Goal: Task Accomplishment & Management: Use online tool/utility

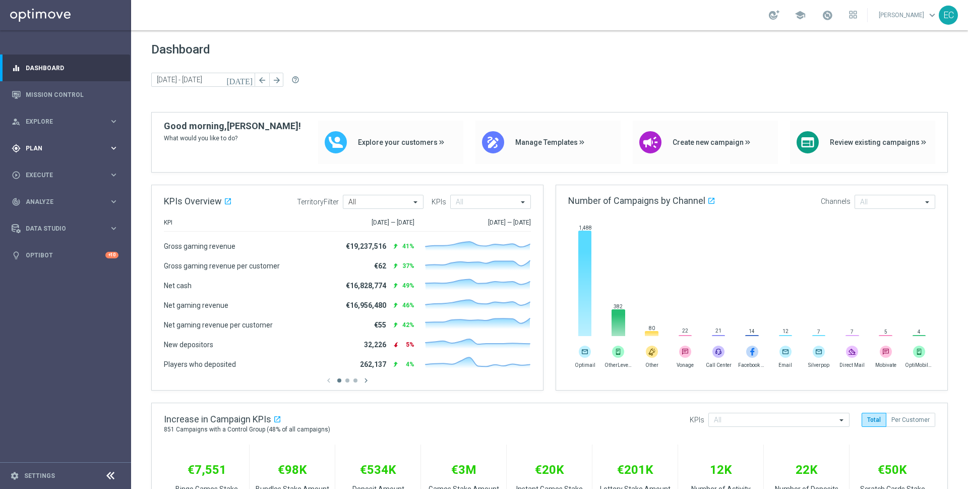
click at [74, 151] on div "gps_fixed Plan" at bounding box center [60, 148] width 97 height 9
click at [52, 195] on button "Templates keyboard_arrow_right" at bounding box center [72, 199] width 93 height 8
click at [52, 215] on link "Optimail" at bounding box center [68, 214] width 74 height 8
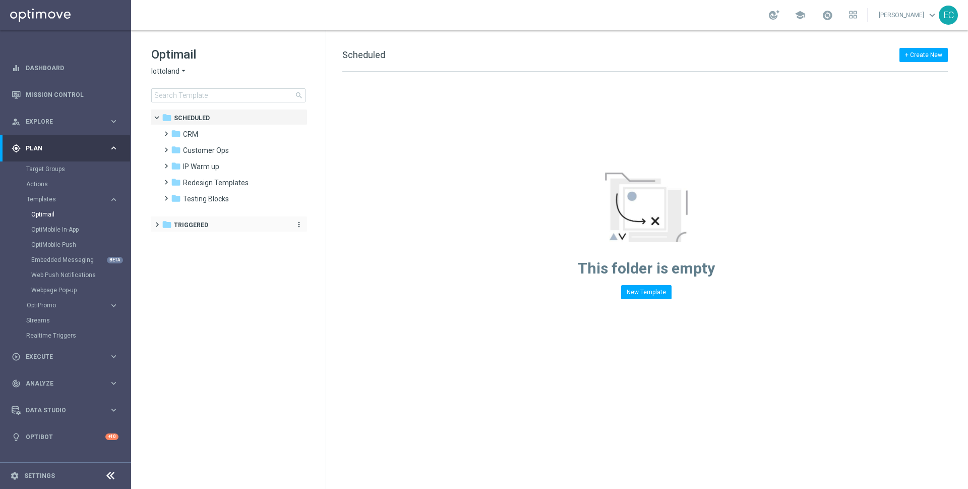
click at [203, 226] on span "Triggered" at bounding box center [191, 224] width 34 height 9
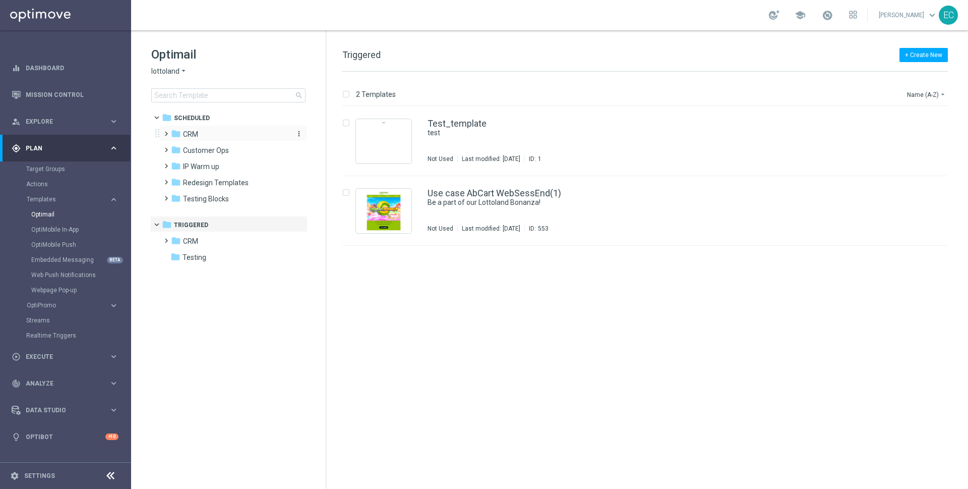
click at [190, 131] on span "CRM" at bounding box center [190, 134] width 15 height 9
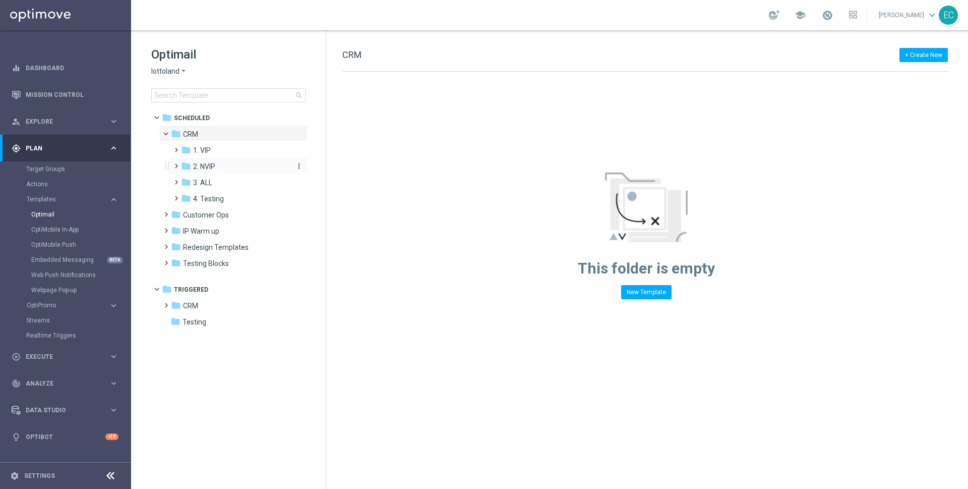
click at [233, 162] on div "folder 2. NVIP" at bounding box center [234, 167] width 107 height 12
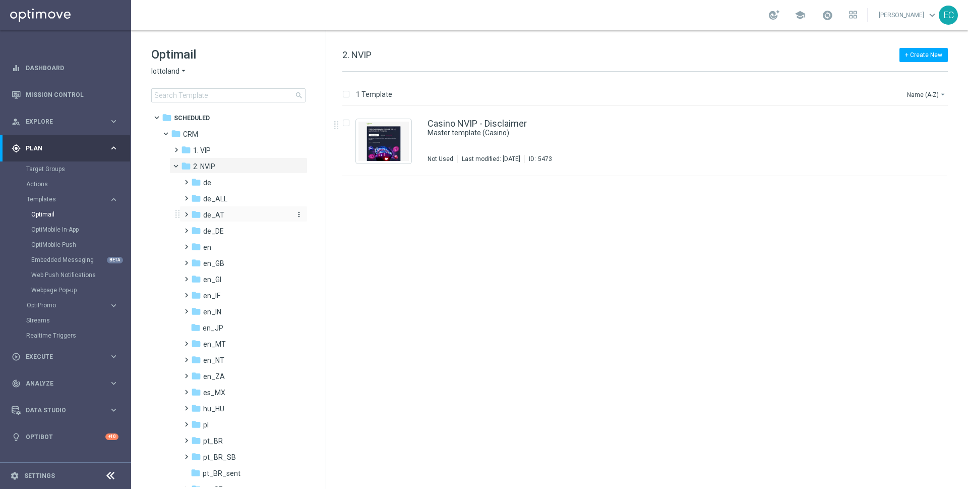
click at [230, 211] on div "folder de_AT" at bounding box center [240, 215] width 99 height 12
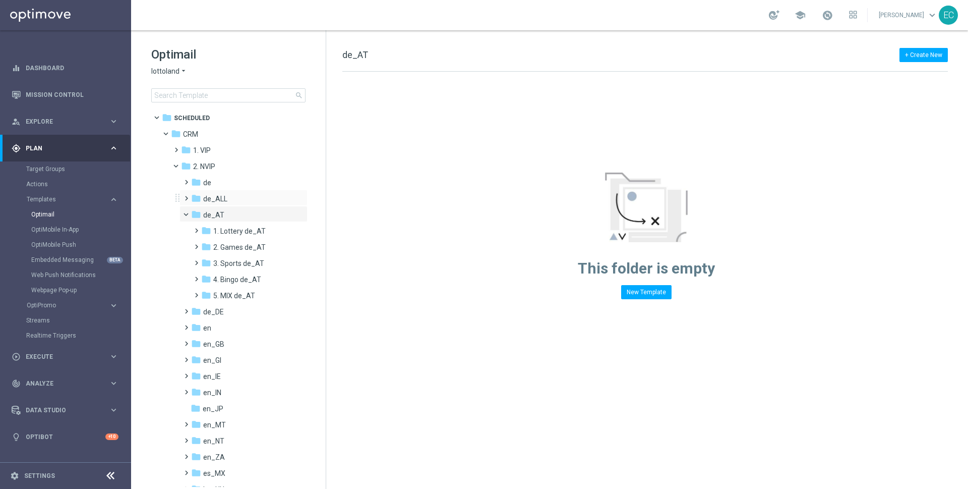
click at [222, 192] on div "folder de_ALL more_vert" at bounding box center [244, 198] width 128 height 16
click at [212, 195] on span "de_ALL" at bounding box center [215, 198] width 24 height 9
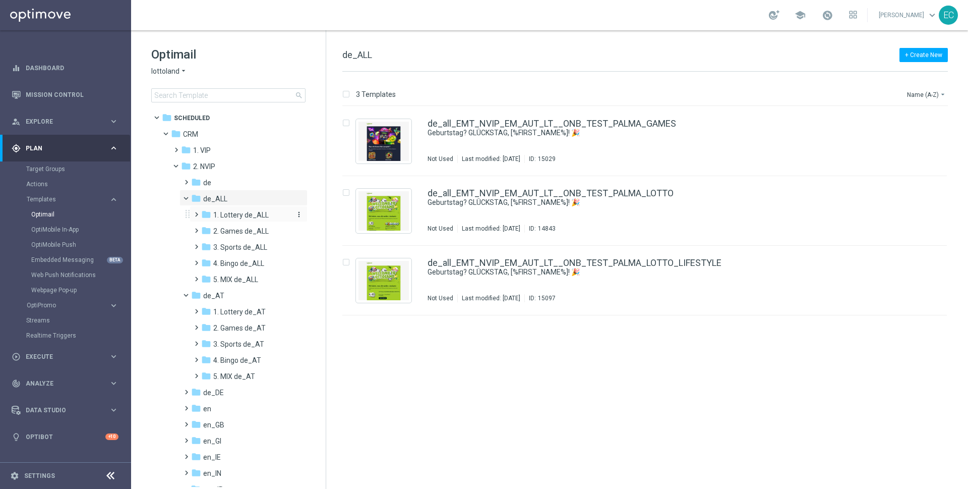
click at [247, 218] on span "1. Lottery de_ALL" at bounding box center [240, 214] width 55 height 9
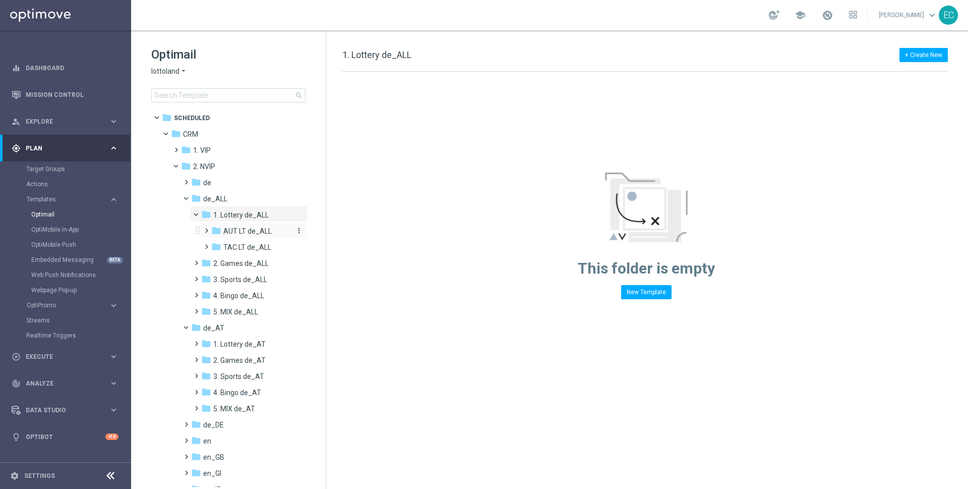
click at [243, 232] on span "AUT LT de_ALL" at bounding box center [247, 230] width 48 height 9
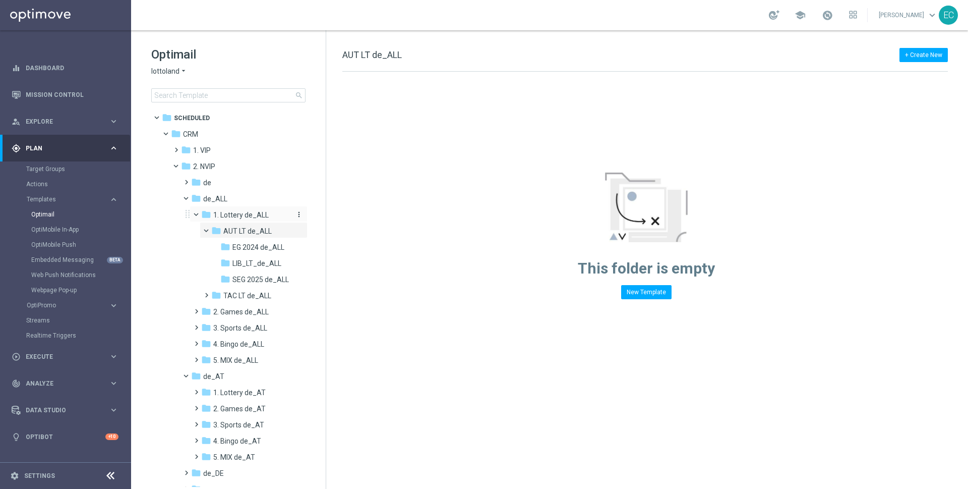
click at [208, 218] on icon "folder" at bounding box center [206, 214] width 10 height 10
click at [207, 293] on span at bounding box center [204, 290] width 5 height 4
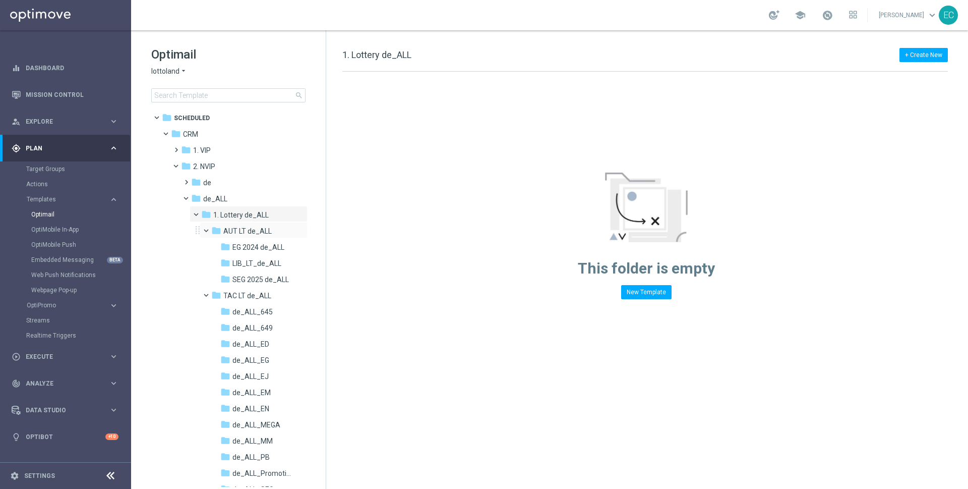
click at [209, 227] on span at bounding box center [211, 228] width 4 height 5
click at [199, 212] on span at bounding box center [201, 212] width 4 height 5
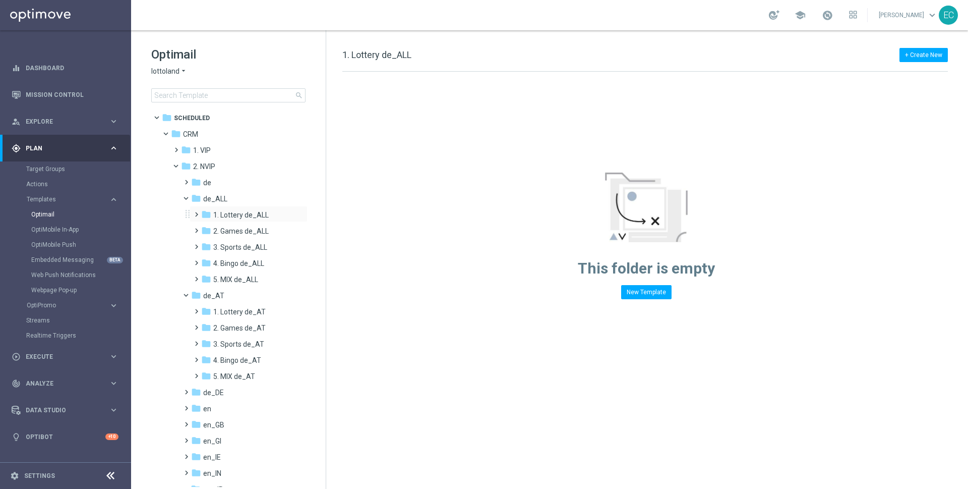
click at [195, 212] on span at bounding box center [194, 210] width 5 height 4
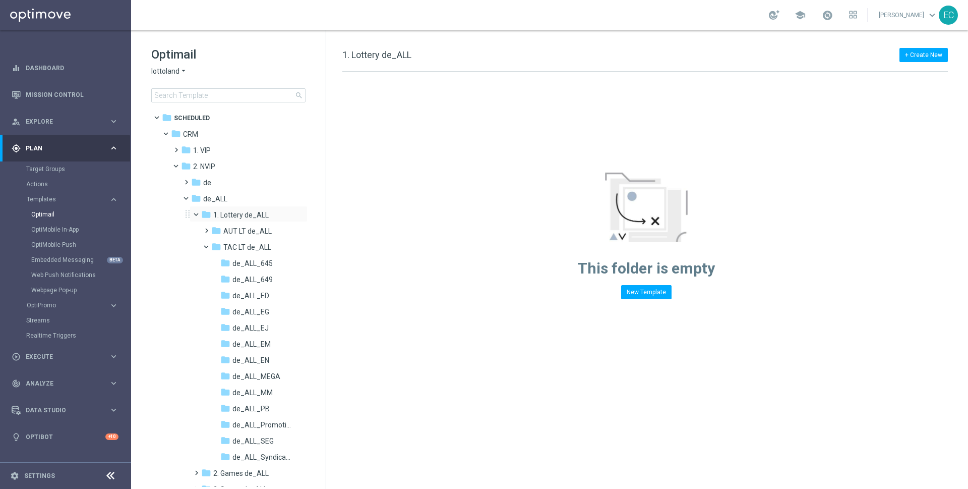
click at [191, 213] on span at bounding box center [197, 213] width 12 height 9
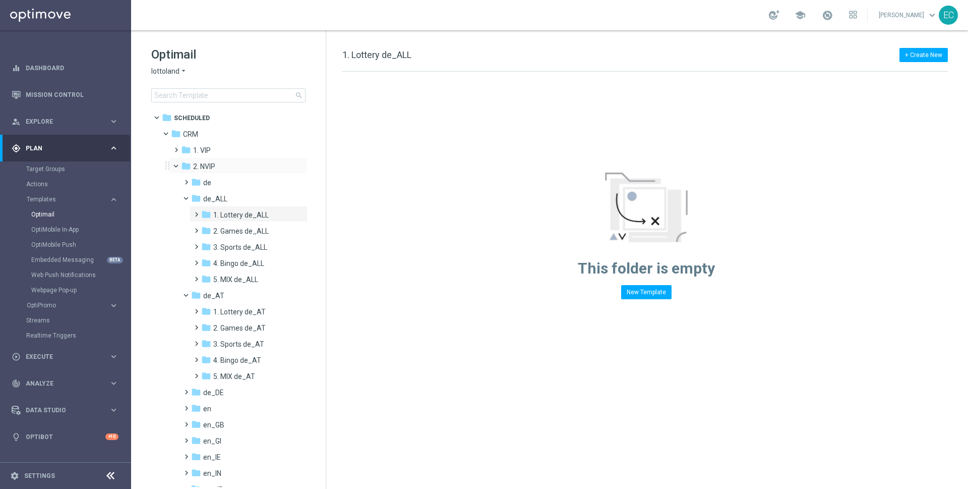
click at [179, 166] on span at bounding box center [181, 163] width 4 height 5
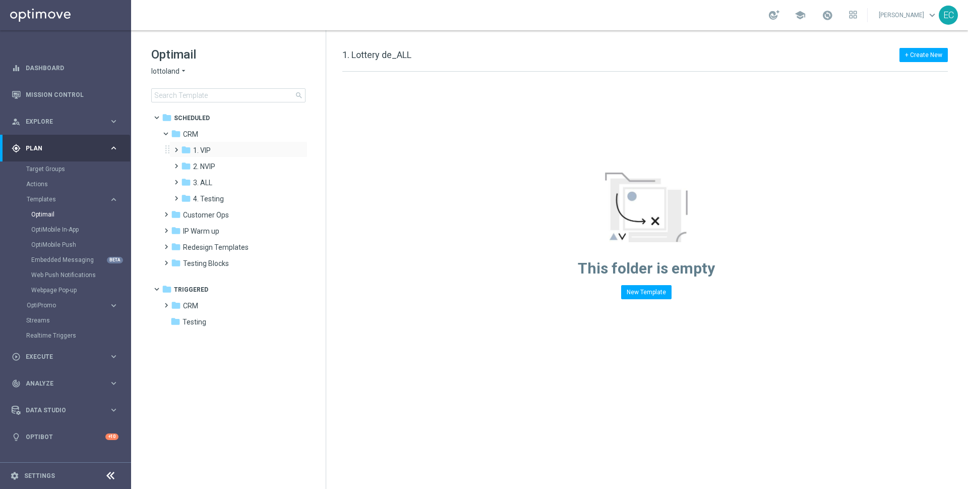
click at [177, 147] on span at bounding box center [174, 145] width 5 height 4
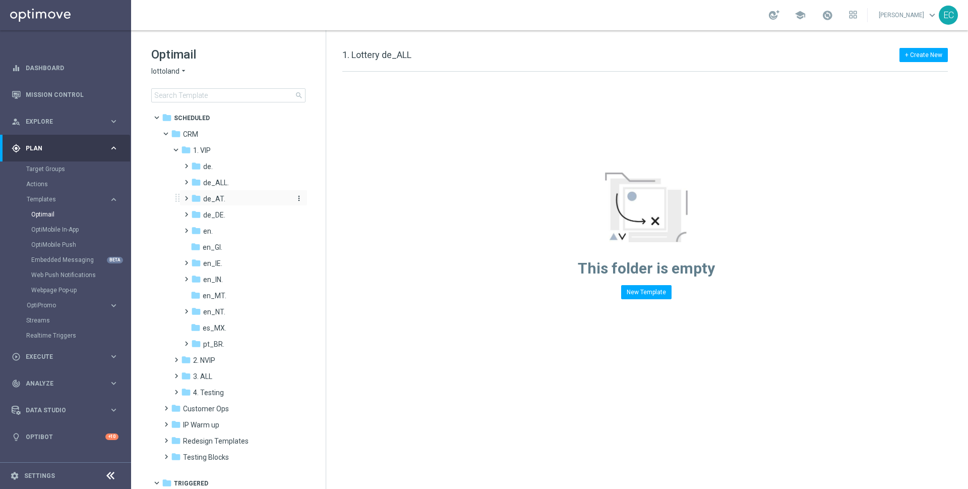
click at [215, 200] on span "de_AT." at bounding box center [214, 198] width 22 height 9
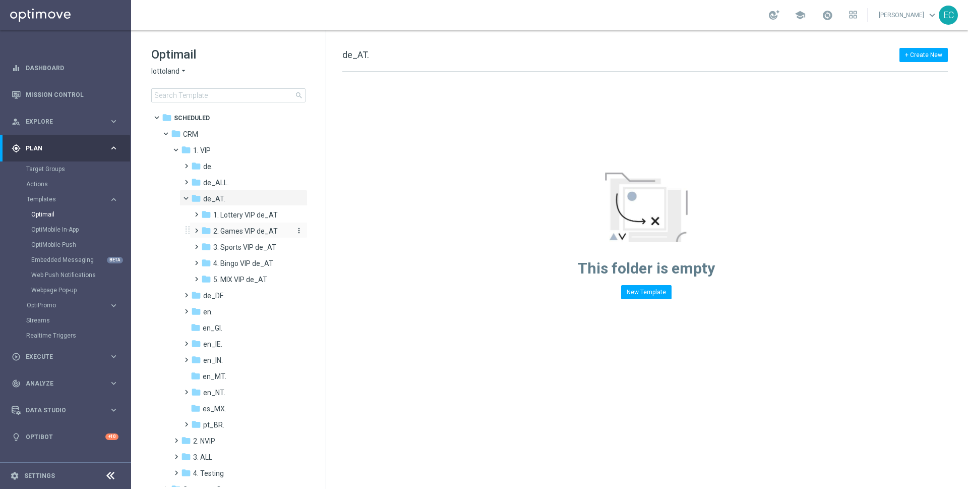
click at [224, 230] on span "2. Games VIP de_AT" at bounding box center [245, 230] width 65 height 9
click at [189, 197] on span at bounding box center [191, 196] width 4 height 5
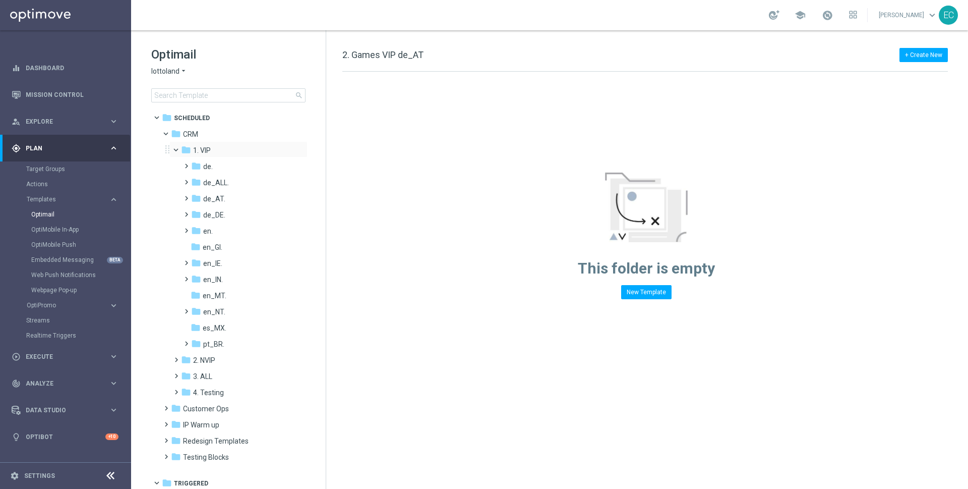
click at [179, 150] on span at bounding box center [181, 147] width 4 height 5
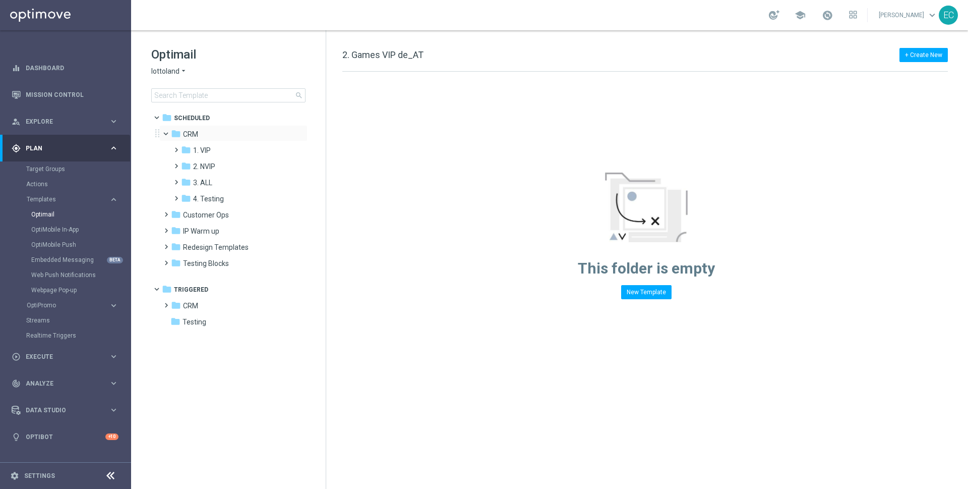
click at [168, 134] on span at bounding box center [170, 131] width 4 height 5
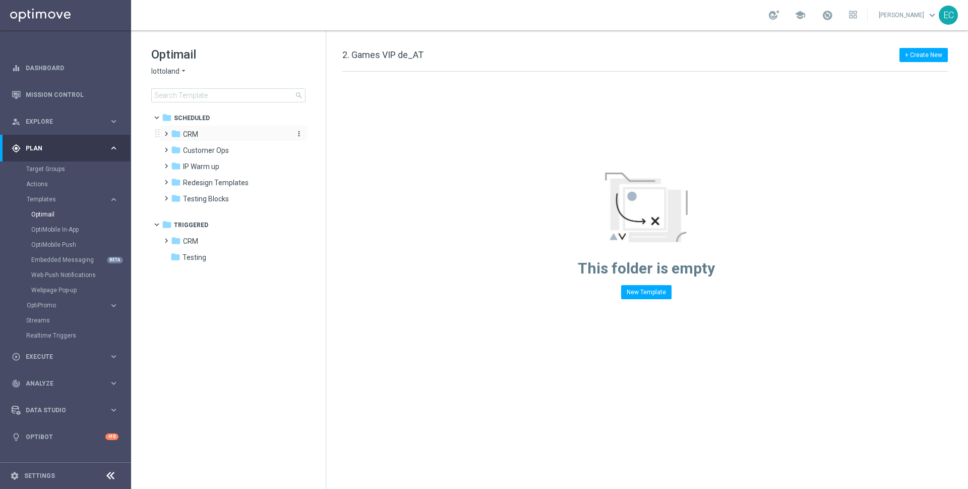
click at [223, 136] on div "folder CRM" at bounding box center [229, 135] width 116 height 12
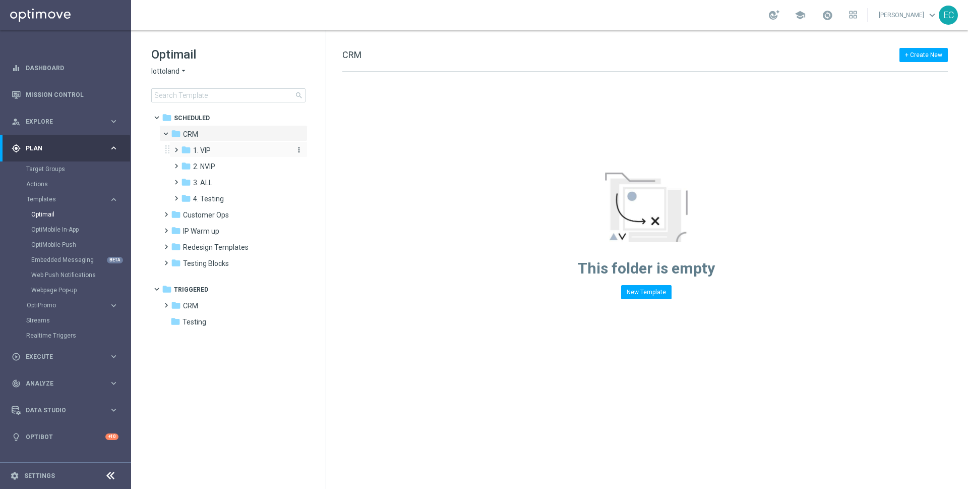
click at [214, 150] on div "folder 1. VIP" at bounding box center [234, 151] width 107 height 12
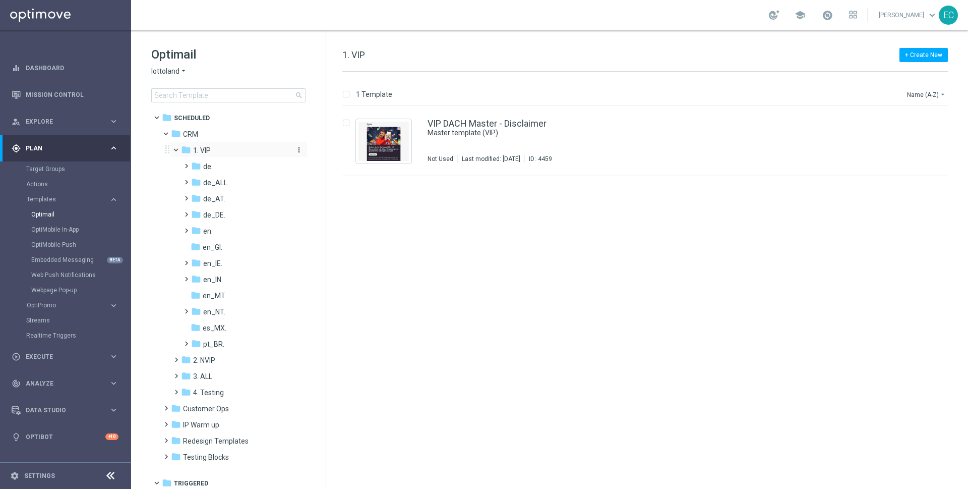
click at [214, 150] on div "folder 1. VIP" at bounding box center [234, 151] width 107 height 12
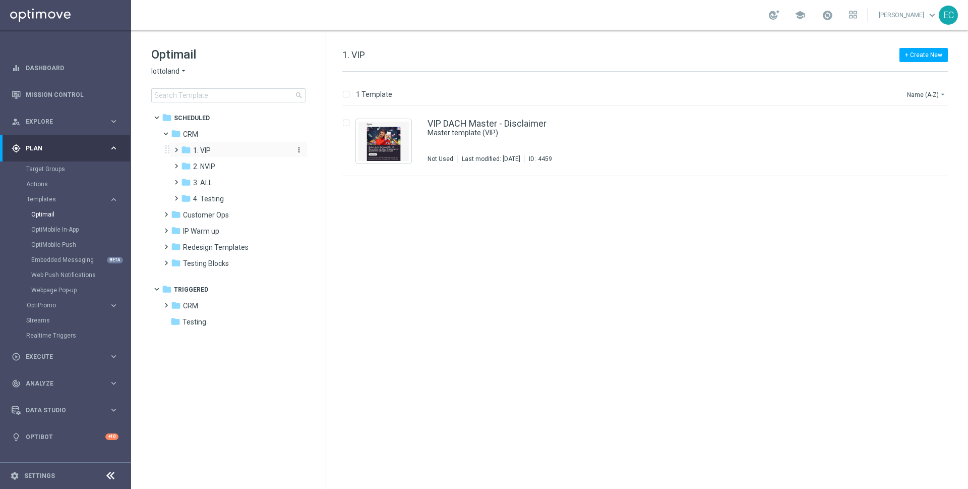
click at [214, 148] on div "folder 1. VIP" at bounding box center [234, 151] width 107 height 12
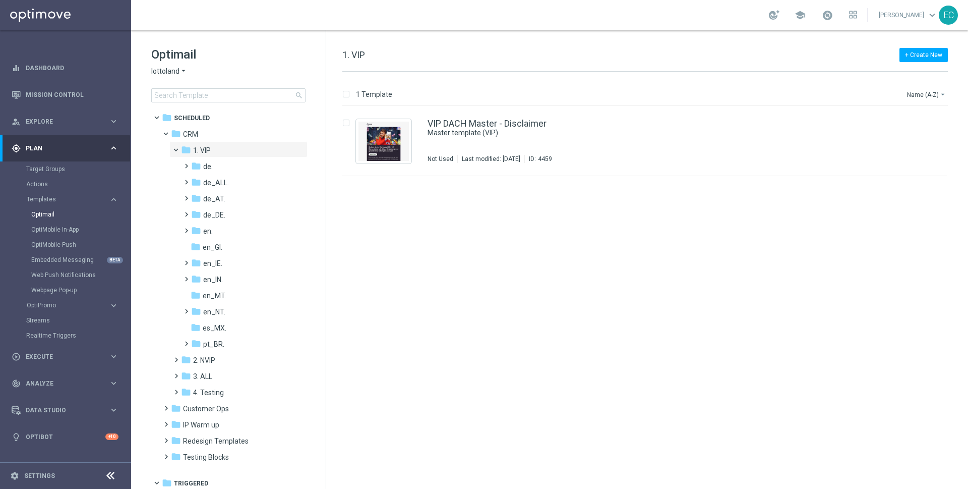
click at [214, 148] on div "folder 1. VIP" at bounding box center [234, 151] width 107 height 12
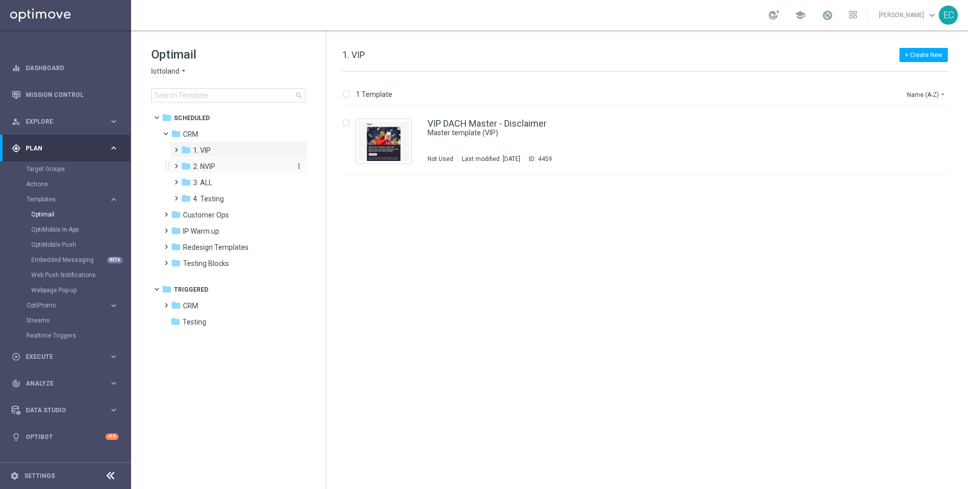
click at [218, 163] on div "folder 2. NVIP" at bounding box center [234, 167] width 107 height 12
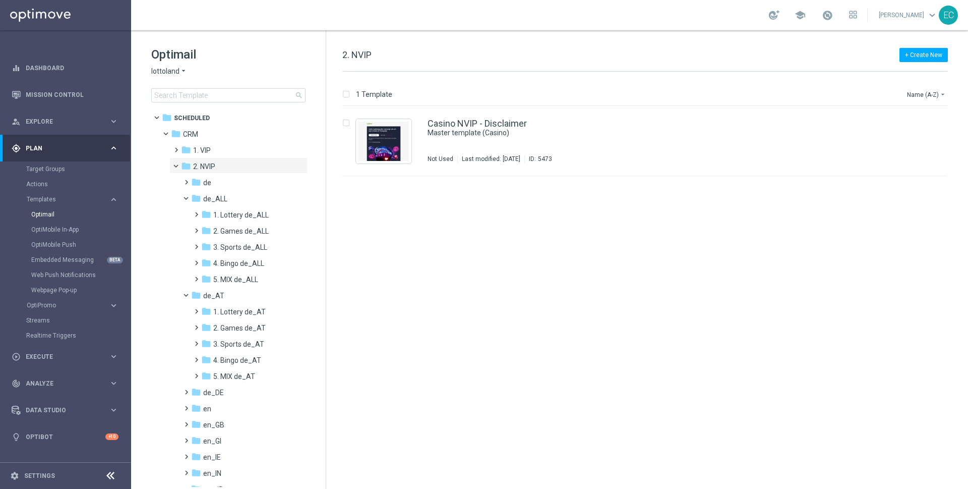
click at [218, 163] on div "folder 2. NVIP" at bounding box center [234, 167] width 107 height 12
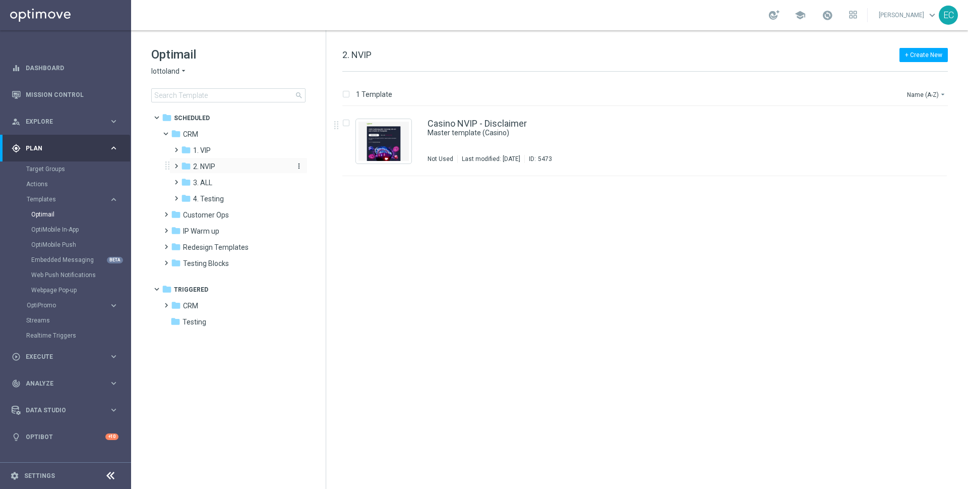
click at [203, 165] on span "2. NVIP" at bounding box center [204, 166] width 22 height 9
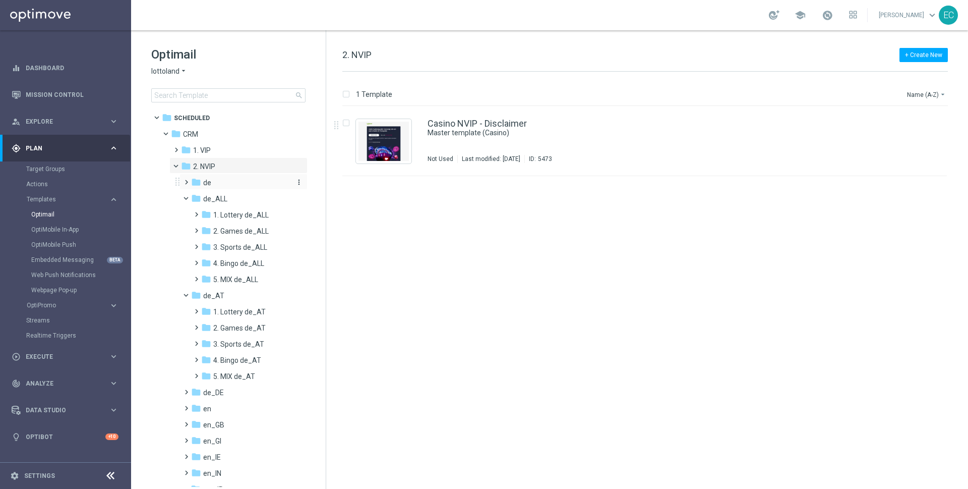
click at [206, 183] on span "de" at bounding box center [207, 182] width 8 height 9
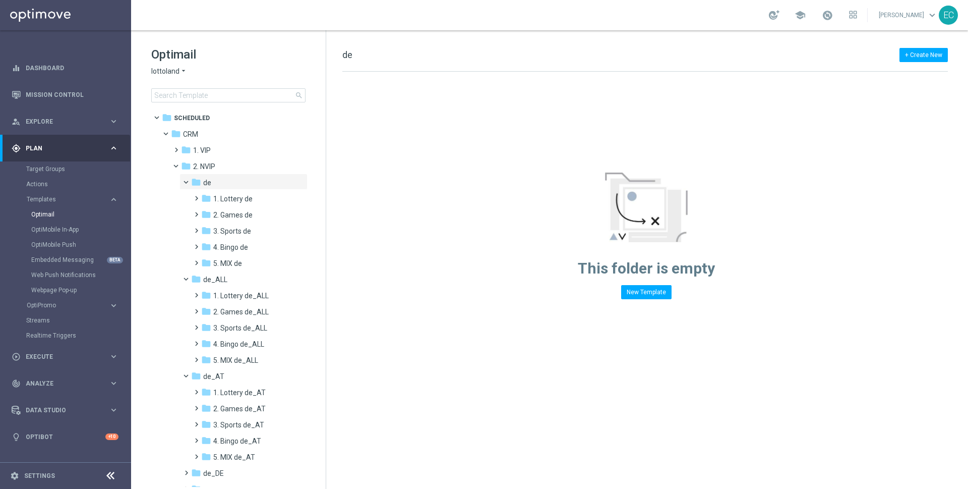
click at [206, 183] on span "de" at bounding box center [207, 182] width 8 height 9
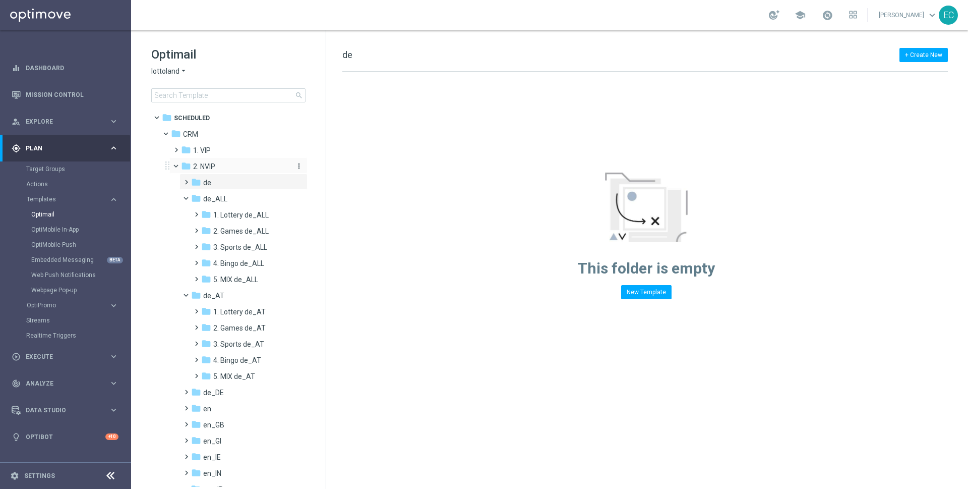
click at [202, 163] on span "2. NVIP" at bounding box center [204, 166] width 22 height 9
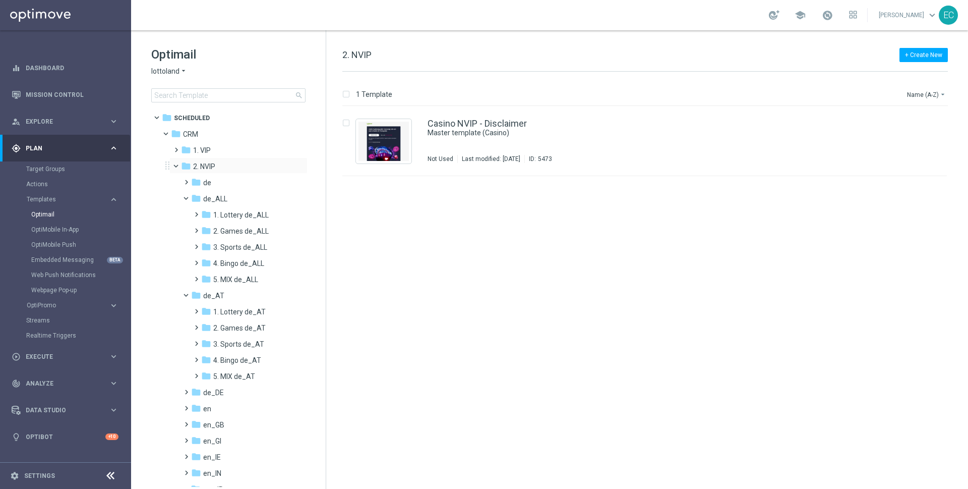
click at [179, 164] on span at bounding box center [181, 163] width 4 height 5
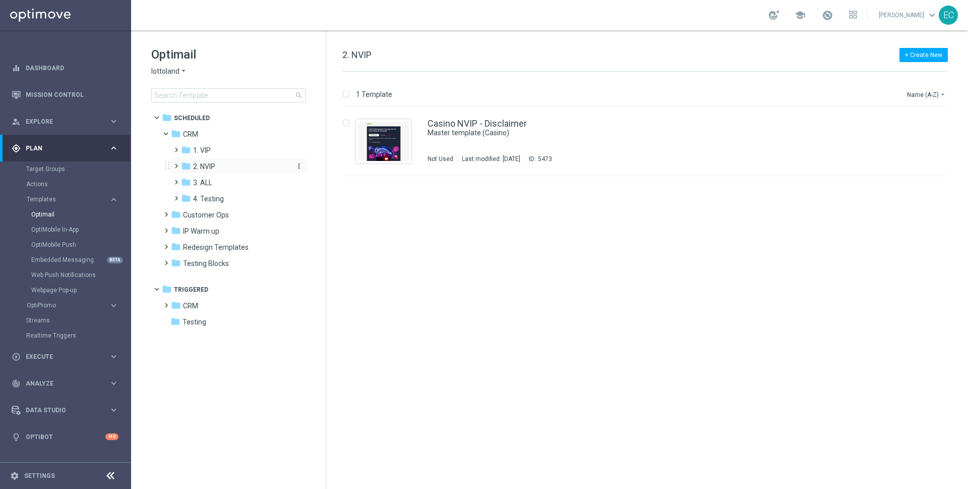
click at [181, 163] on icon "folder" at bounding box center [186, 166] width 10 height 10
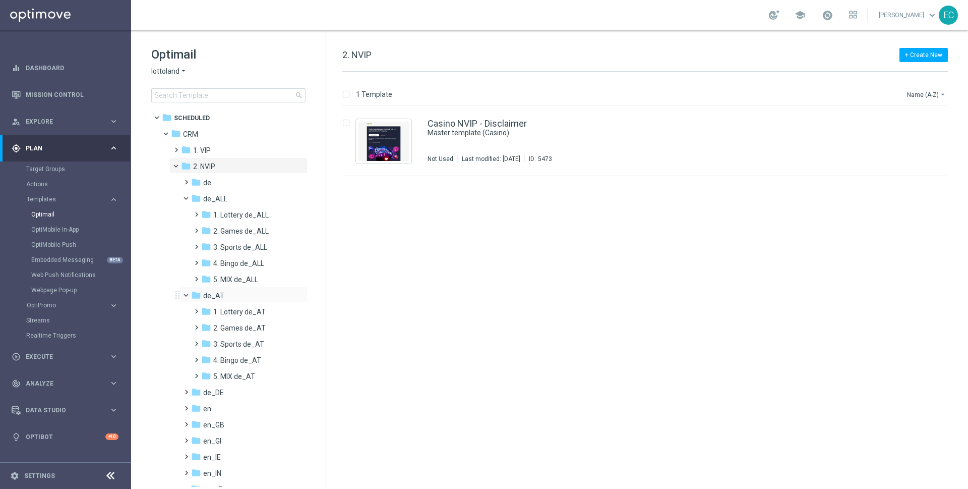
click at [189, 291] on span at bounding box center [191, 292] width 4 height 5
click at [189, 198] on span at bounding box center [191, 196] width 4 height 5
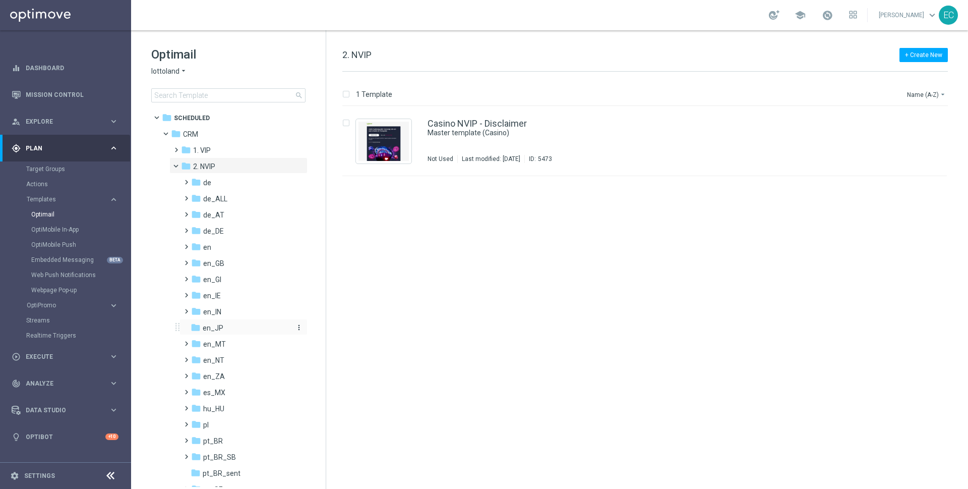
click at [203, 327] on span "en_JP" at bounding box center [213, 327] width 21 height 9
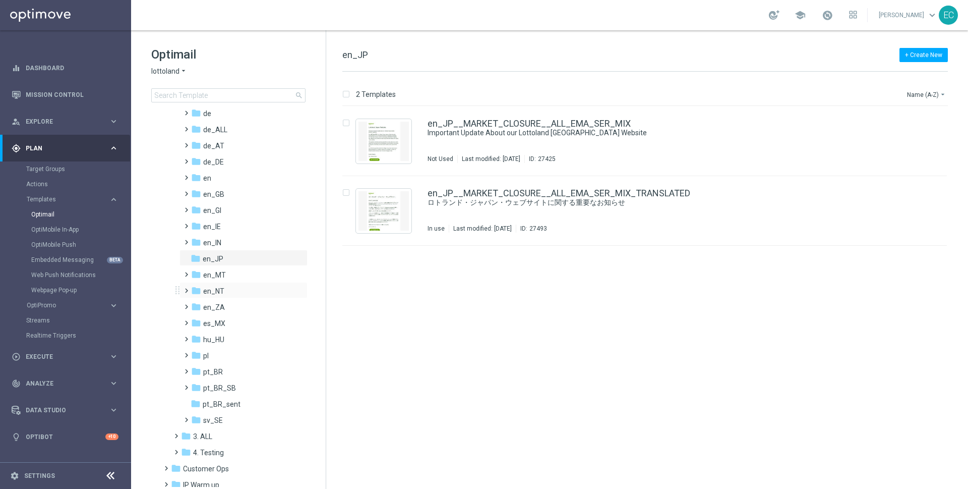
scroll to position [71, 0]
click at [234, 353] on div "folder pl" at bounding box center [240, 354] width 99 height 12
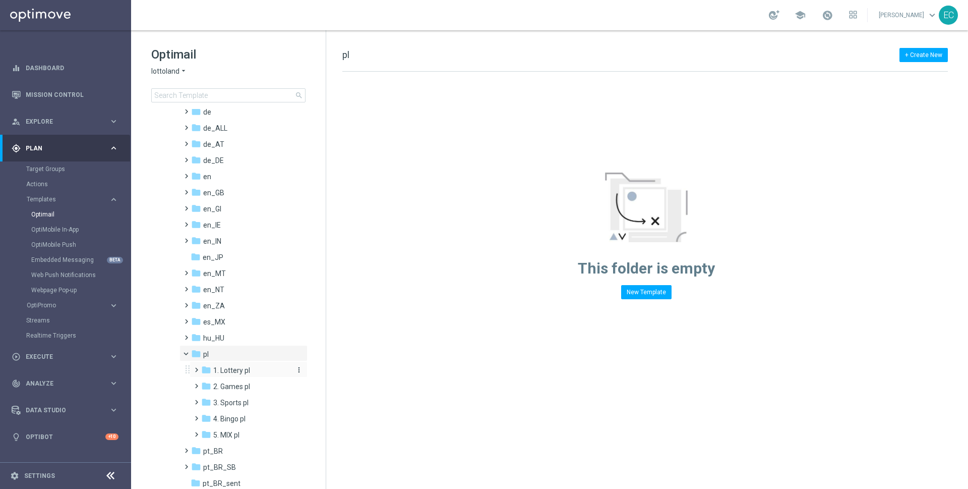
click at [225, 372] on span "1. Lottery pl" at bounding box center [231, 370] width 37 height 9
click at [189, 352] on span at bounding box center [191, 351] width 4 height 5
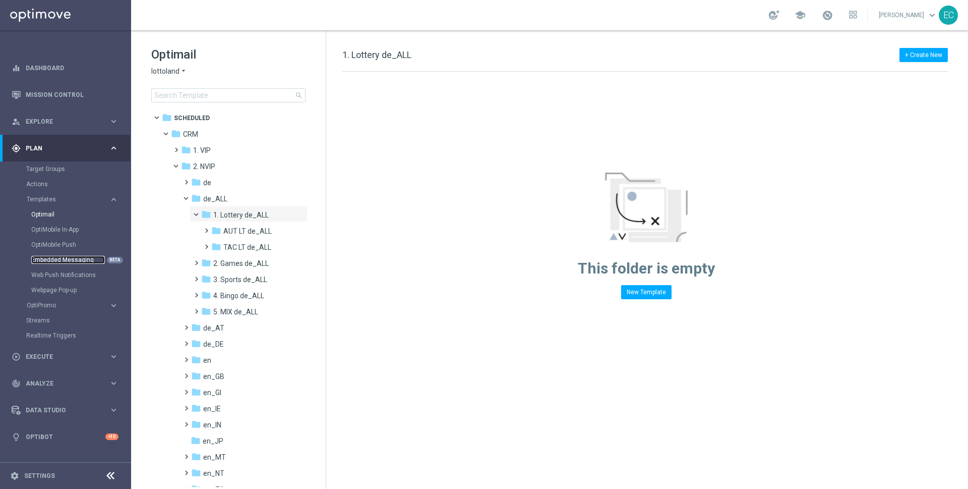
click at [75, 262] on link "Embedded Messaging" at bounding box center [68, 260] width 74 height 8
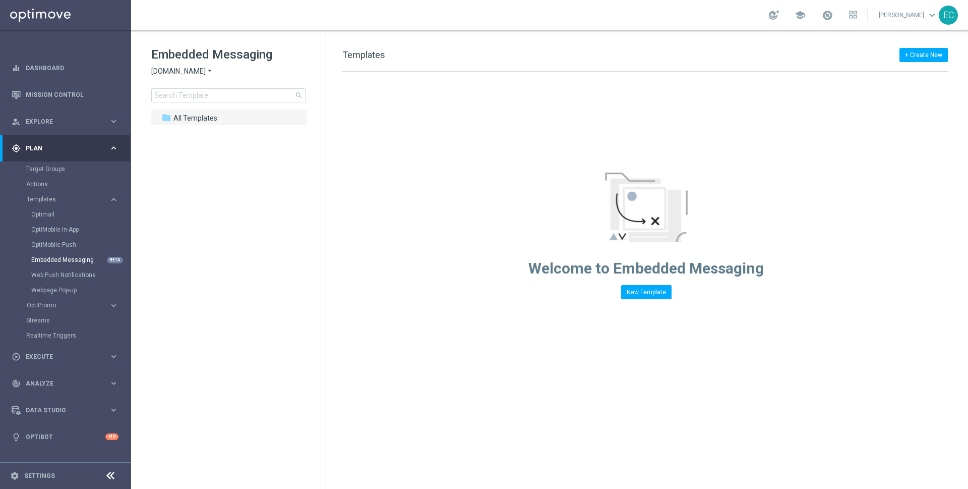
click at [186, 73] on span "Sorteonline.bet.br" at bounding box center [178, 72] width 54 height 10
click at [0, 0] on span "Lottoland" at bounding box center [0, 0] width 0 height 0
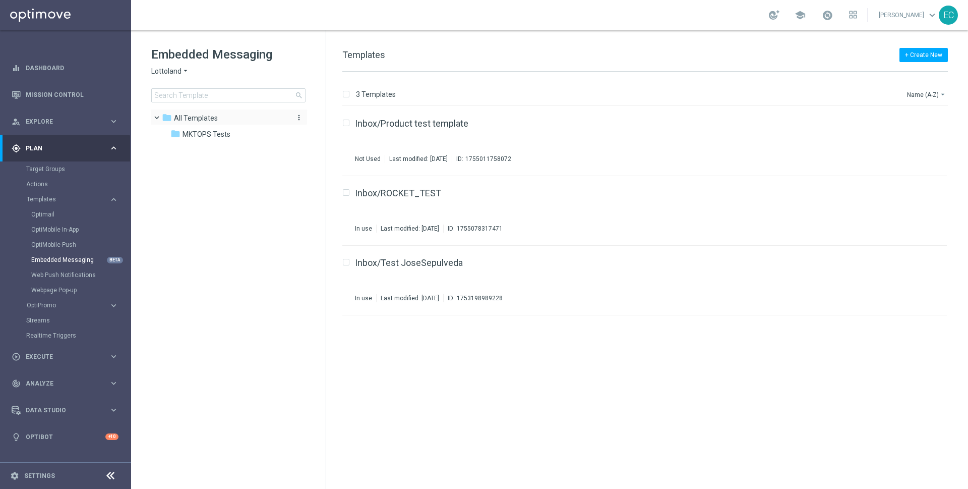
click at [298, 115] on icon "more_vert" at bounding box center [299, 117] width 8 height 8
click at [327, 122] on span "New Folder" at bounding box center [340, 119] width 31 height 8
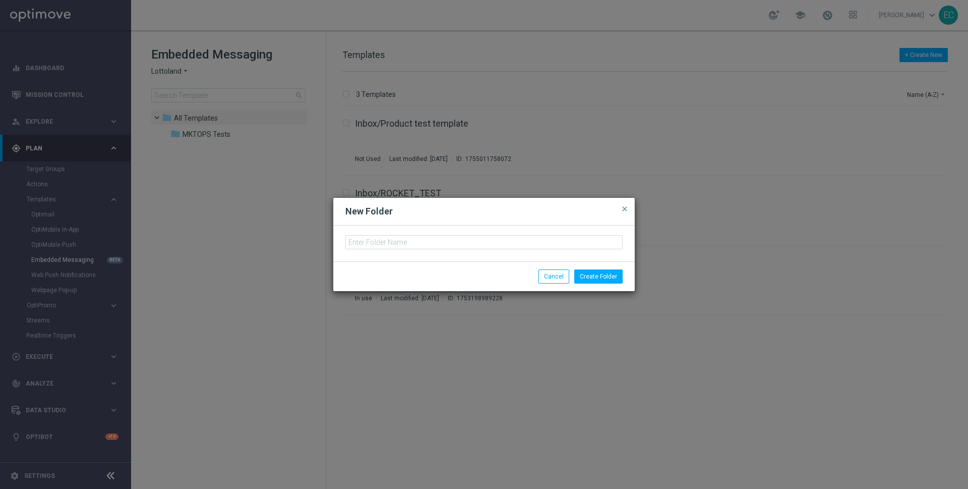
click at [439, 252] on div at bounding box center [484, 243] width 302 height 36
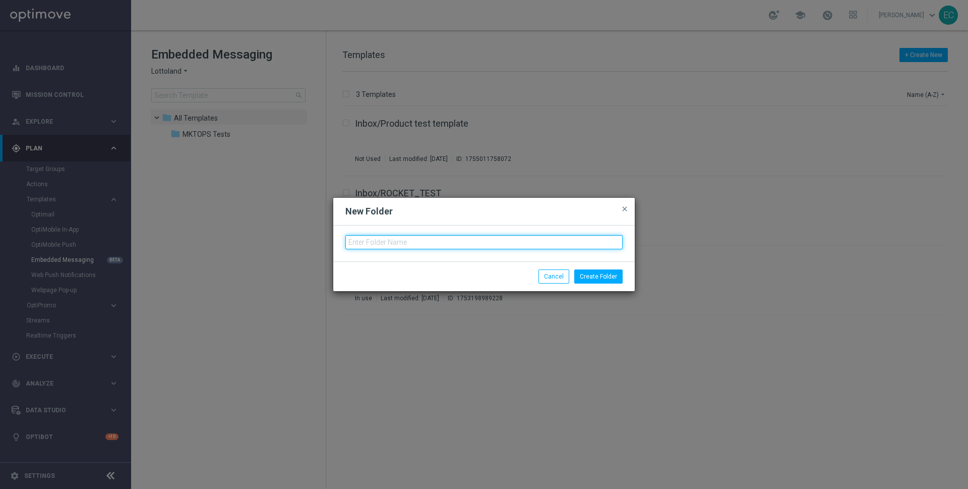
click at [433, 240] on input "text" at bounding box center [483, 242] width 277 height 14
type input "en_GB"
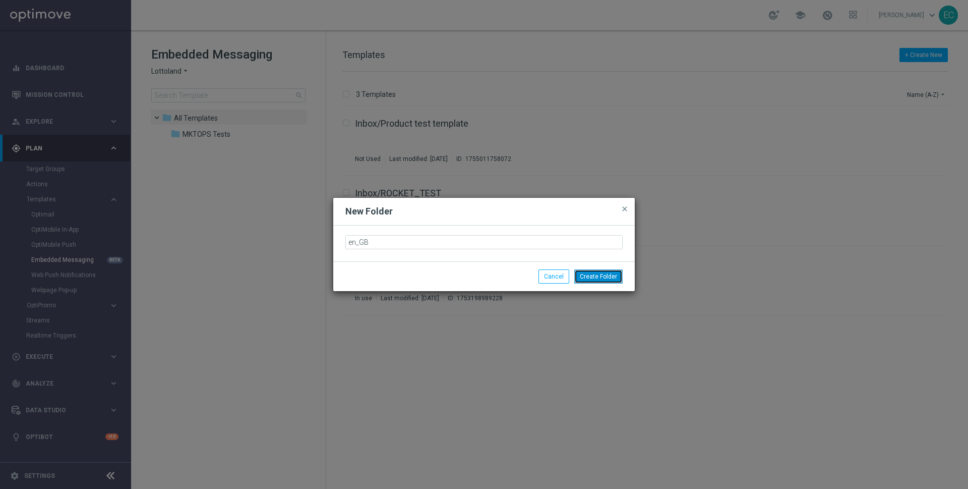
click at [591, 279] on button "Create Folder" at bounding box center [598, 276] width 48 height 14
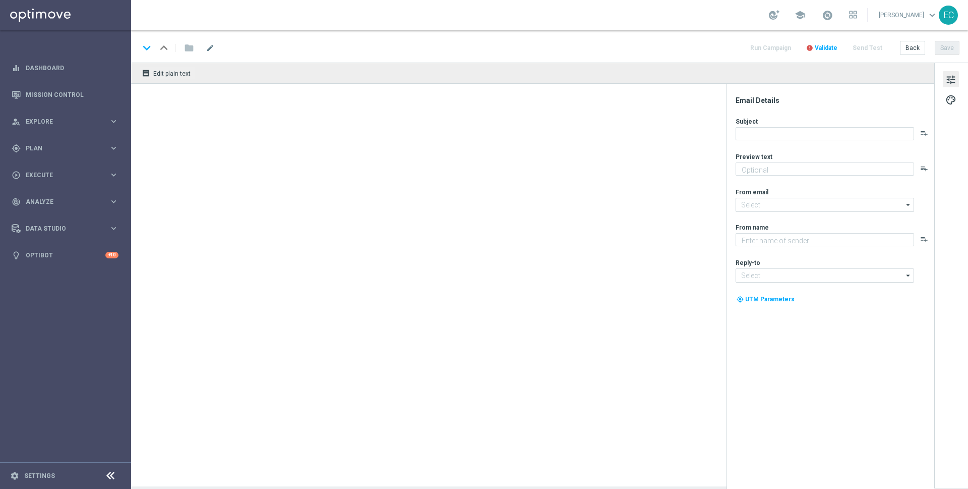
type textarea "Kickstart your journey with THREE sensational offers!"
type textarea "Lottoland"
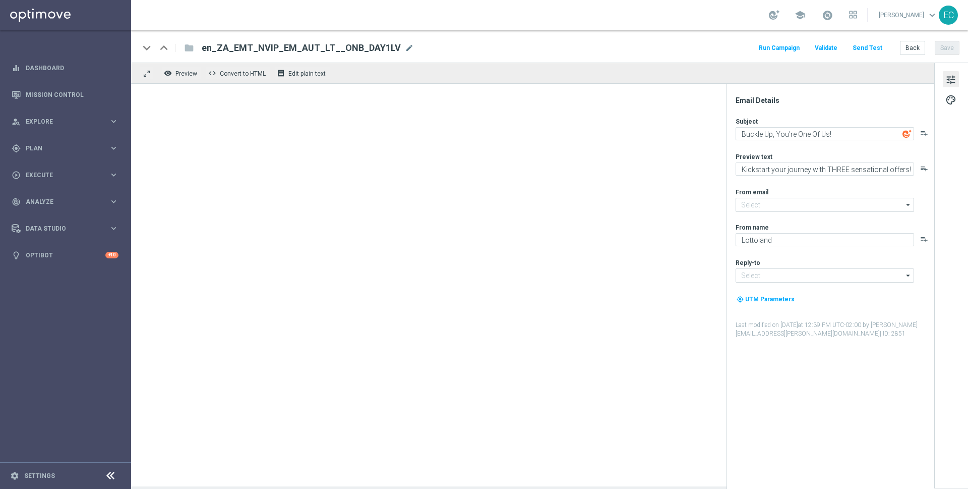
type input "[EMAIL_ADDRESS][DOMAIN_NAME]"
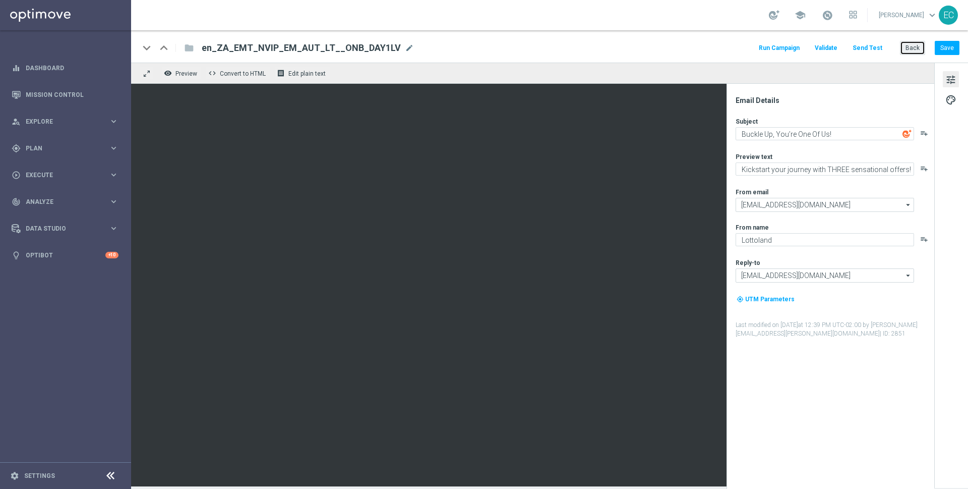
click at [921, 45] on button "Back" at bounding box center [912, 48] width 25 height 14
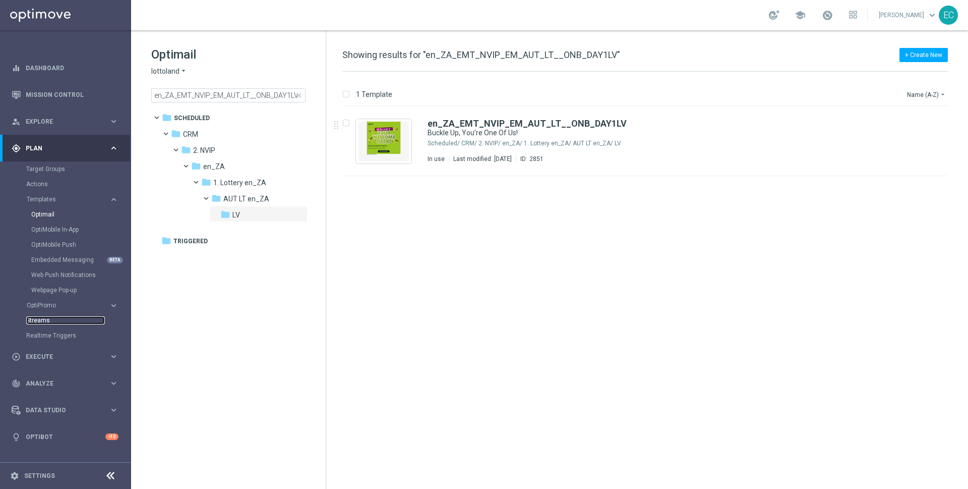
click at [63, 318] on link "Streams" at bounding box center [65, 320] width 79 height 8
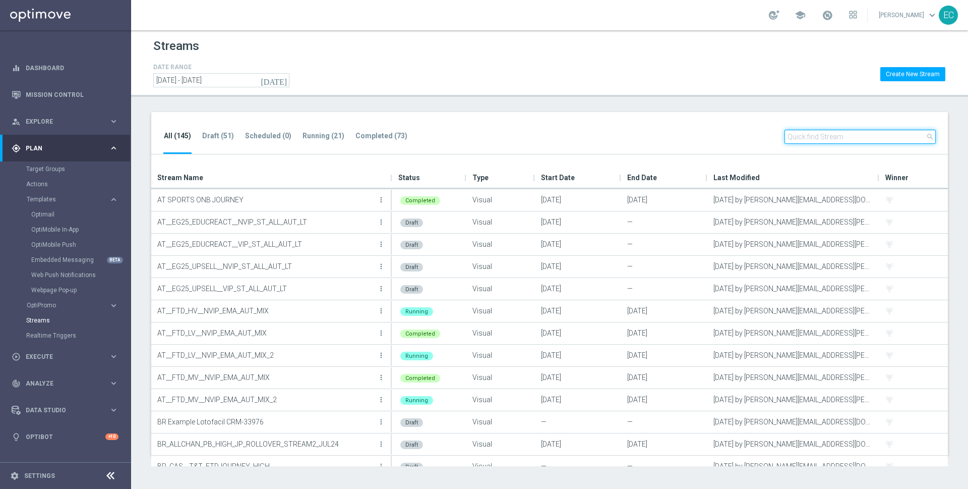
click at [853, 135] on input "text" at bounding box center [860, 137] width 151 height 14
paste input "en_IN_TS_NVIP_AUT_SP__SPORTSONB"
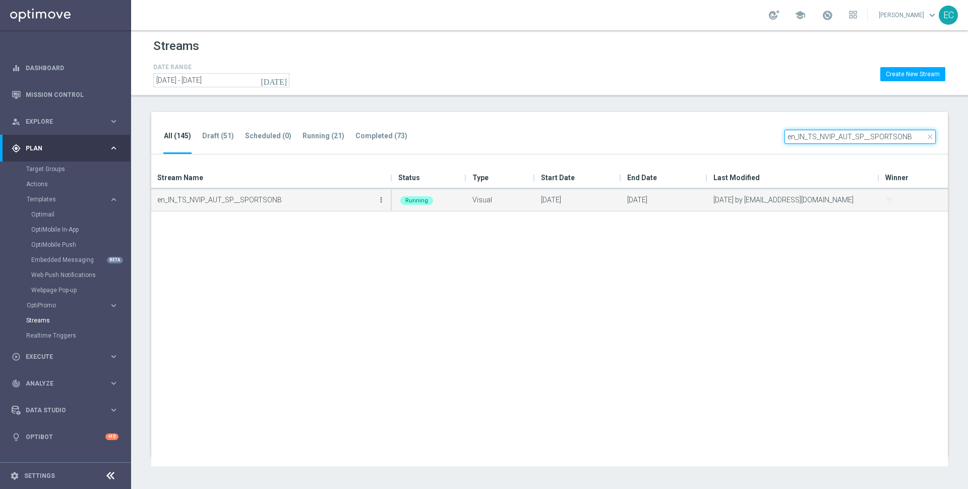
type input "en_IN_TS_NVIP_AUT_SP__SPORTSONB"
click at [379, 199] on icon "more_vert" at bounding box center [381, 200] width 8 height 8
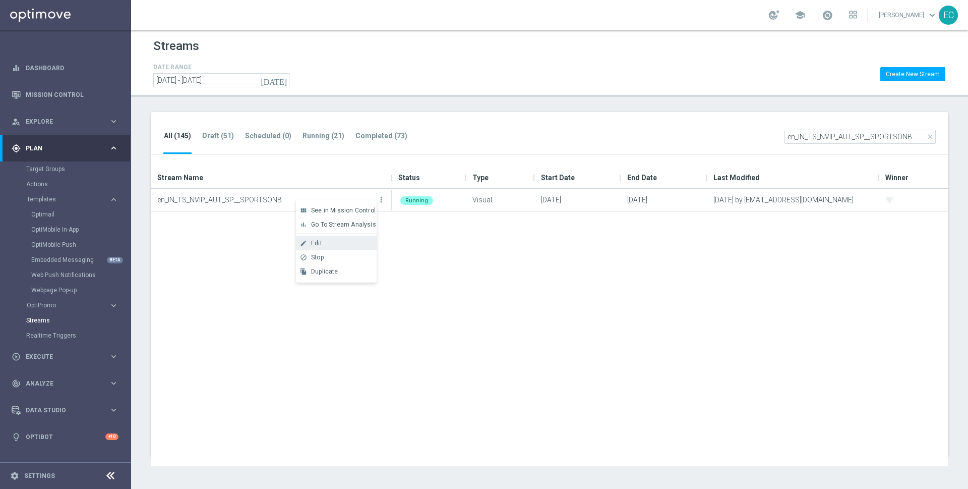
click at [360, 243] on div "Edit" at bounding box center [341, 243] width 61 height 7
